Goal: Task Accomplishment & Management: Use online tool/utility

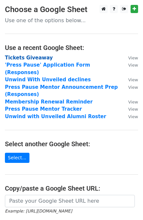
click at [28, 56] on strong "Tickets Giveaway" at bounding box center [29, 58] width 48 height 6
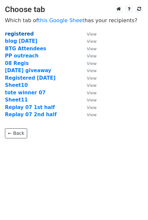
click at [15, 33] on strong "registered" at bounding box center [19, 34] width 29 height 6
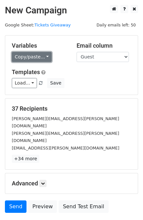
click at [18, 60] on link "Copy/paste..." at bounding box center [32, 57] width 40 height 10
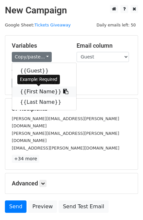
click at [27, 89] on link "{{First Name}}" at bounding box center [44, 92] width 64 height 10
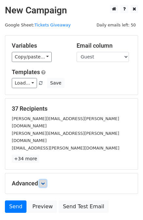
click at [42, 182] on icon at bounding box center [43, 184] width 4 height 4
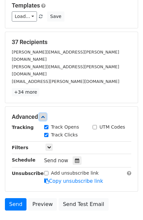
scroll to position [68, 0]
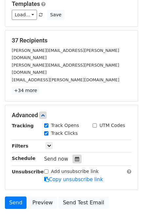
click at [75, 155] on div at bounding box center [77, 159] width 9 height 8
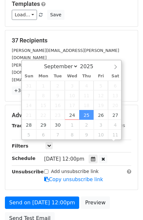
scroll to position [0, 0]
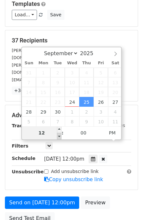
type input "[DATE] 11:00"
type input "11"
click at [59, 134] on span at bounding box center [59, 136] width 5 height 7
type input "[DATE] 10:00"
type input "10"
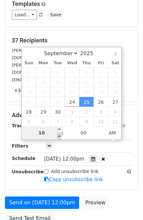
click at [59, 134] on span at bounding box center [59, 136] width 5 height 7
type input "[DATE] 09:00"
type input "09"
click at [59, 134] on span at bounding box center [59, 136] width 5 height 7
type input "[DATE] 08:00"
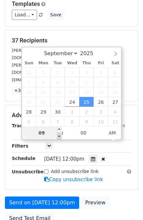
type input "08"
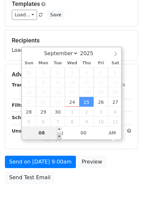
click at [59, 134] on span at bounding box center [59, 136] width 5 height 7
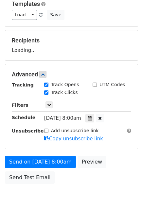
click at [5, 150] on form "Variables Copy/paste... {{Guest}} {{Response}} {{First Name}} {{Last Name}} Ema…" at bounding box center [71, 77] width 133 height 220
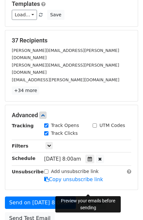
click at [86, 197] on link "Preview" at bounding box center [91, 203] width 29 height 12
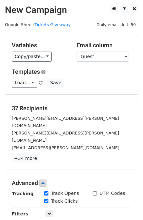
scroll to position [0, 0]
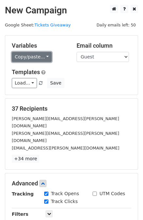
click at [29, 52] on link "Copy/paste..." at bounding box center [32, 57] width 40 height 10
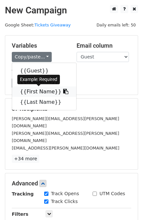
click at [31, 90] on link "{{First Name}}" at bounding box center [44, 92] width 64 height 10
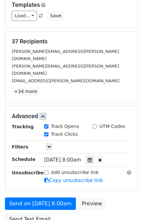
scroll to position [80, 0]
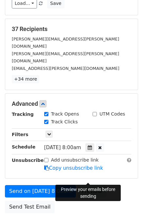
click at [84, 185] on link "Preview" at bounding box center [91, 191] width 29 height 12
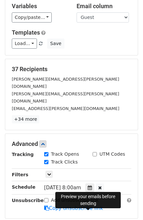
scroll to position [32, 0]
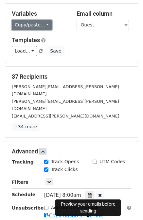
click at [23, 21] on link "Copy/paste..." at bounding box center [32, 25] width 40 height 10
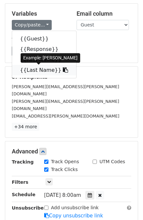
click at [26, 70] on link "{{Last Name}}" at bounding box center [44, 70] width 64 height 10
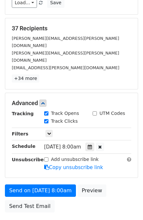
scroll to position [83, 0]
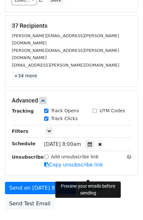
click at [88, 182] on link "Preview" at bounding box center [91, 188] width 29 height 12
click at [85, 182] on link "Preview" at bounding box center [91, 188] width 29 height 12
click at [89, 182] on link "Preview" at bounding box center [91, 188] width 29 height 12
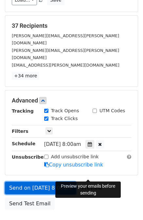
click at [29, 182] on link "Send on [DATE] 8:00am" at bounding box center [40, 188] width 71 height 12
